Goal: Transaction & Acquisition: Subscribe to service/newsletter

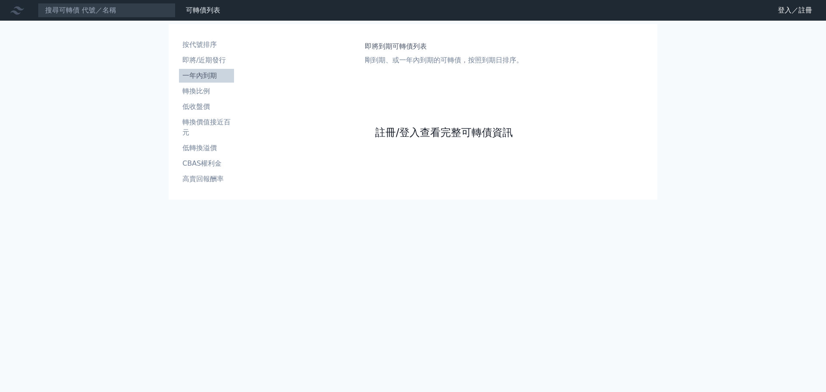
click at [423, 132] on link "註冊/登入查看完整可轉債資訊" at bounding box center [444, 133] width 138 height 14
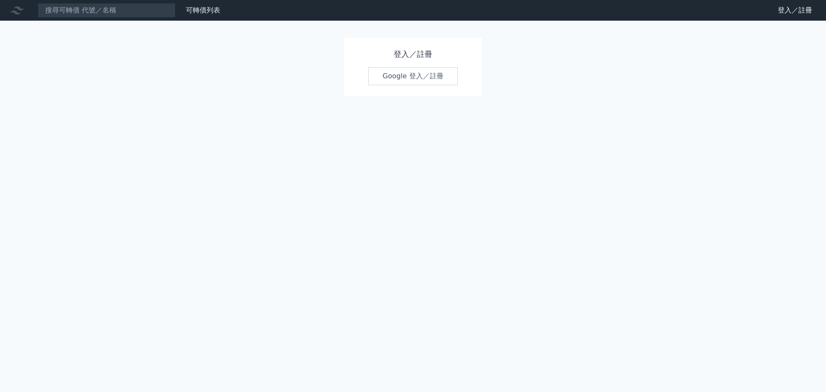
click at [402, 74] on link "Google 登入／註冊" at bounding box center [413, 76] width 90 height 18
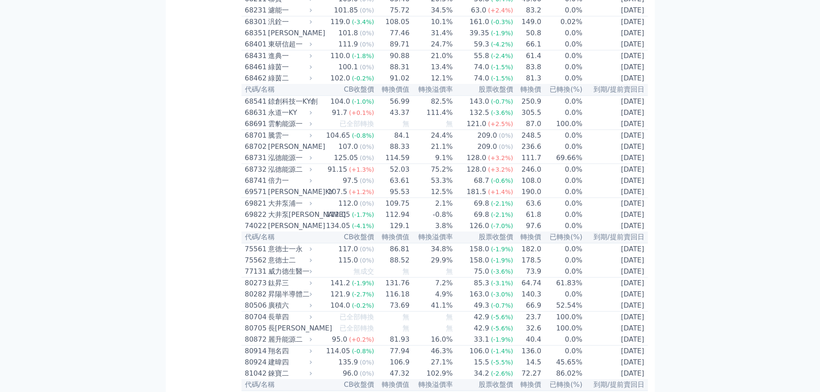
scroll to position [4131, 0]
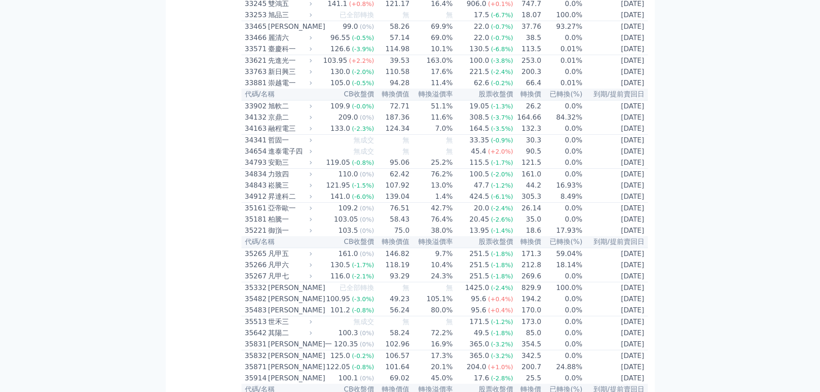
scroll to position [1592, 0]
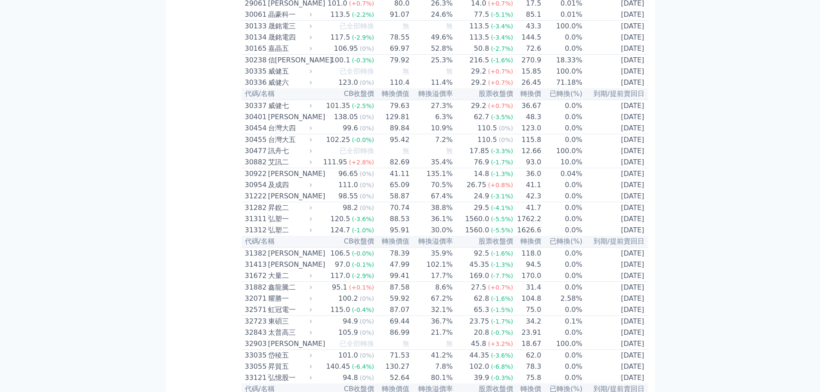
scroll to position [1162, 0]
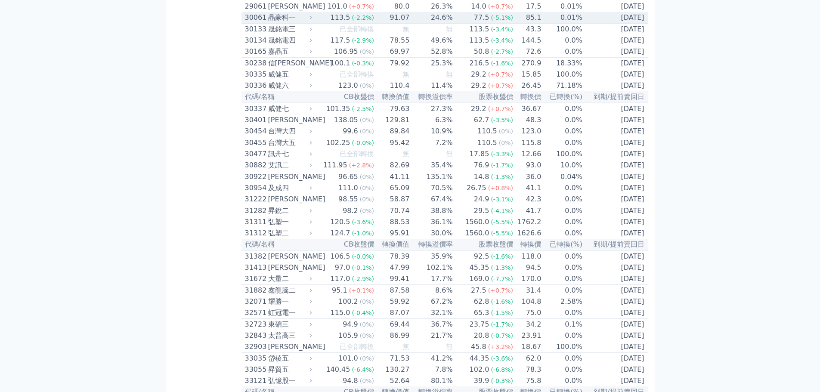
click at [270, 23] on div "晶豪科一" at bounding box center [289, 17] width 42 height 10
